Goal: Task Accomplishment & Management: Manage account settings

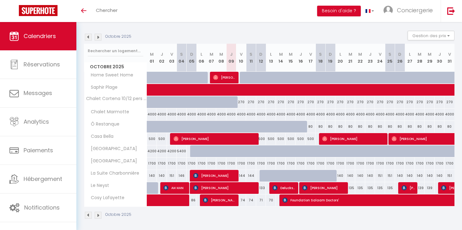
scroll to position [86, 0]
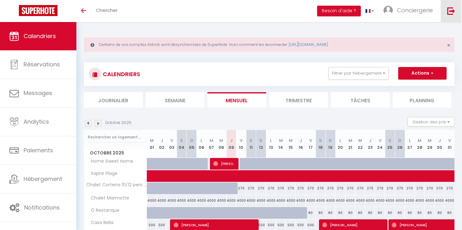
click at [452, 10] on img at bounding box center [451, 11] width 8 height 8
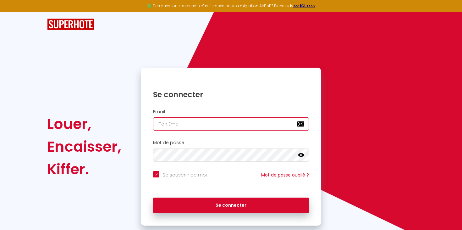
click at [196, 125] on input "email" at bounding box center [231, 123] width 156 height 13
type input "[EMAIL_ADDRESS][DOMAIN_NAME]"
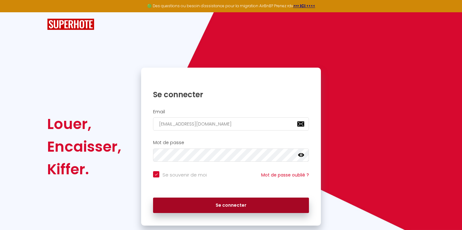
click at [217, 208] on button "Se connecter" at bounding box center [231, 205] width 156 height 16
checkbox input "true"
